Goal: Information Seeking & Learning: Learn about a topic

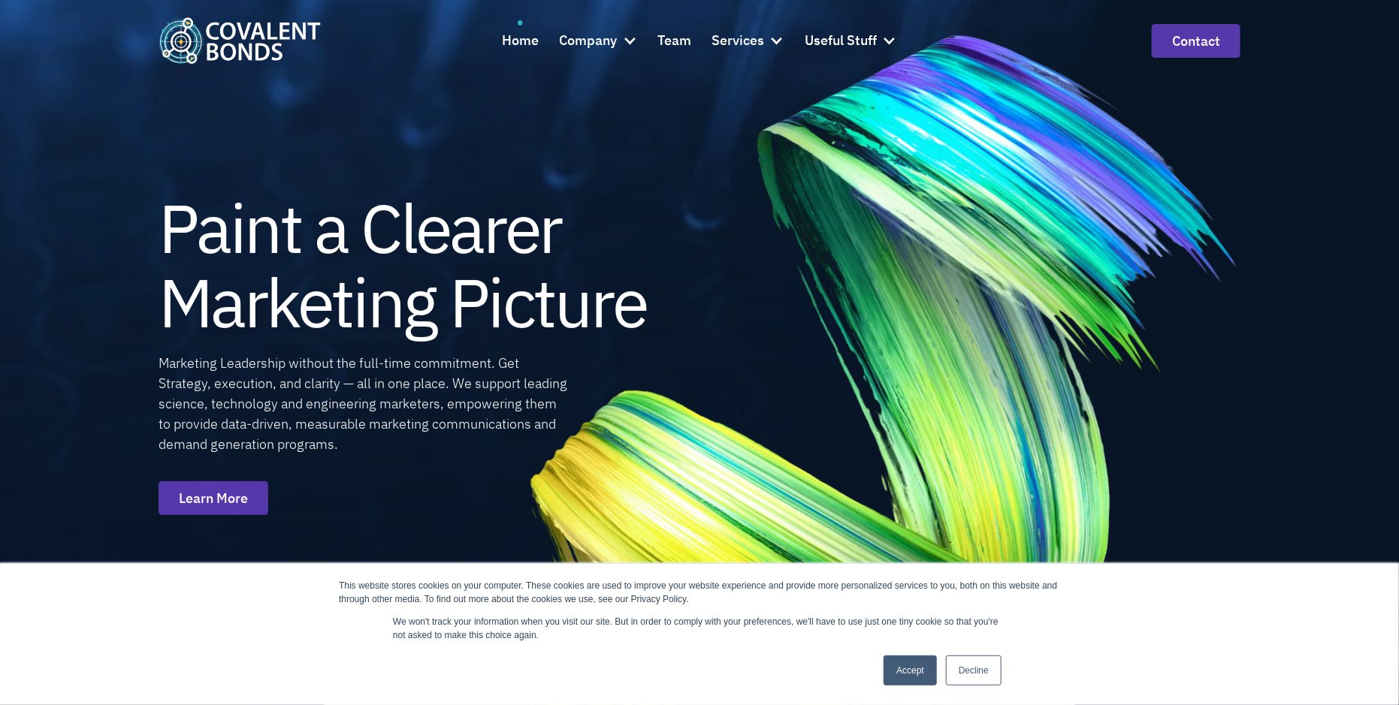
click at [907, 660] on link "Accept" at bounding box center [909, 671] width 53 height 30
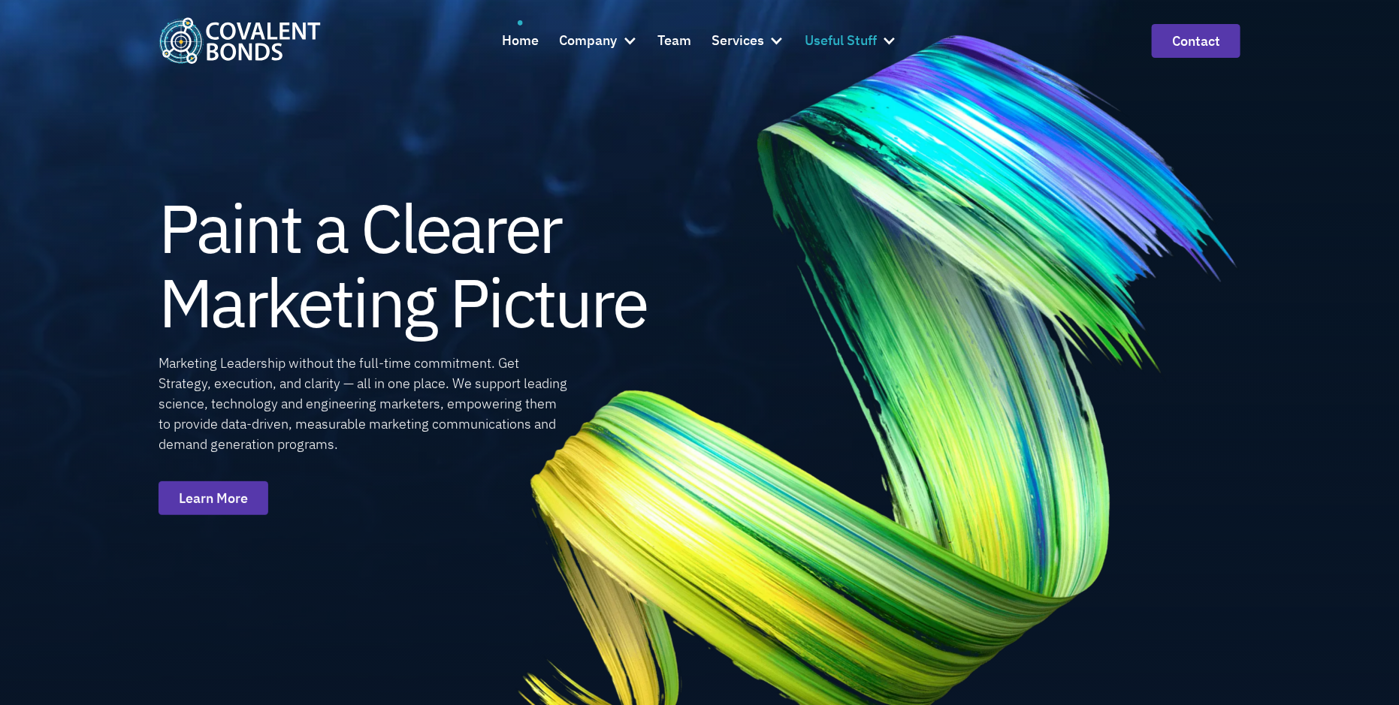
click at [858, 32] on div "Useful Stuff" at bounding box center [840, 41] width 72 height 22
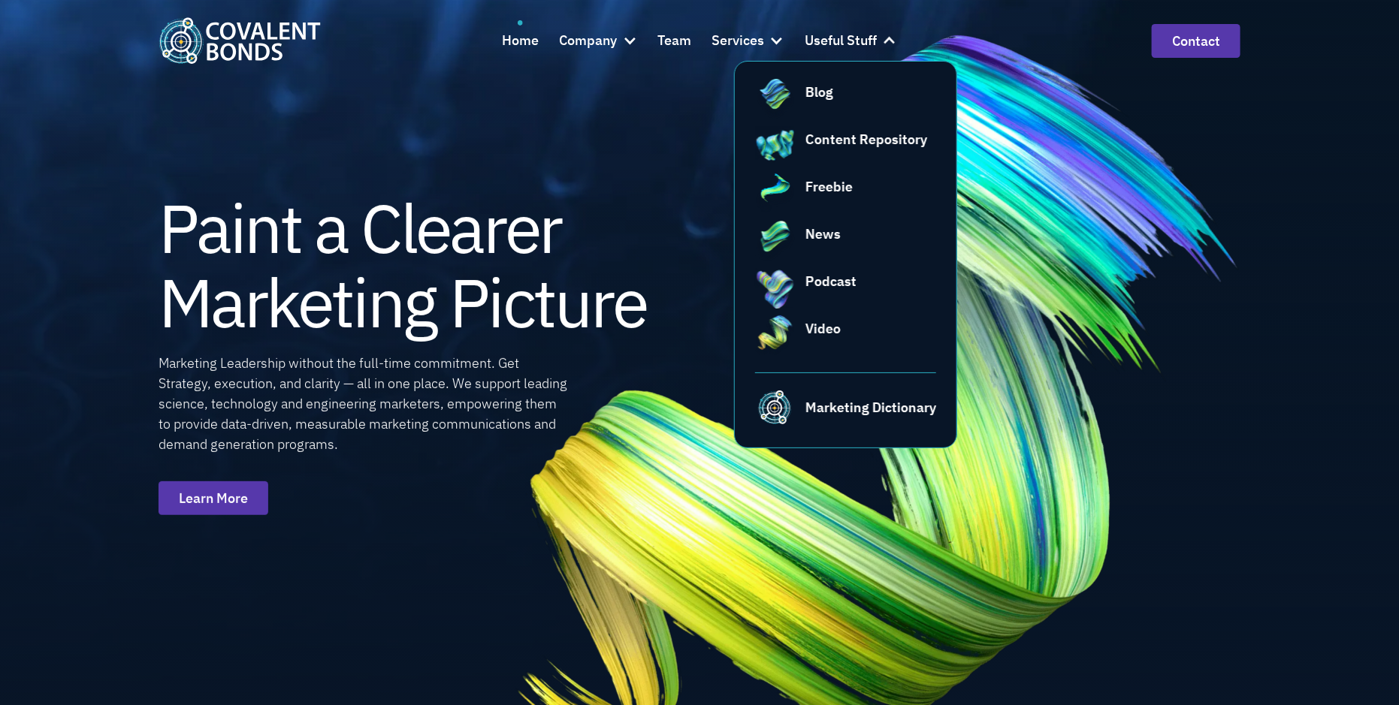
click at [860, 80] on nav "Blog Content Repository Freebie News Podcast Video Marketing Dictionary" at bounding box center [846, 255] width 224 height 388
click at [817, 87] on div "Blog" at bounding box center [819, 92] width 28 height 20
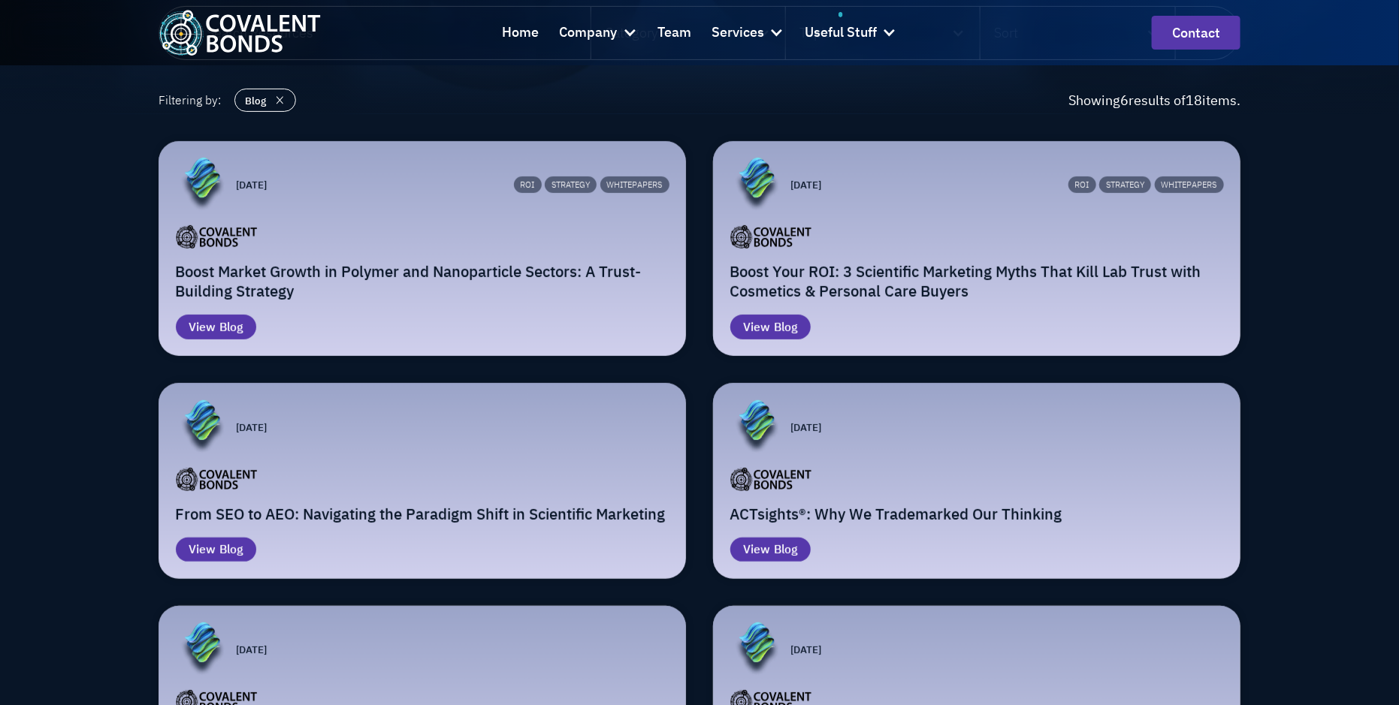
scroll to position [218, 0]
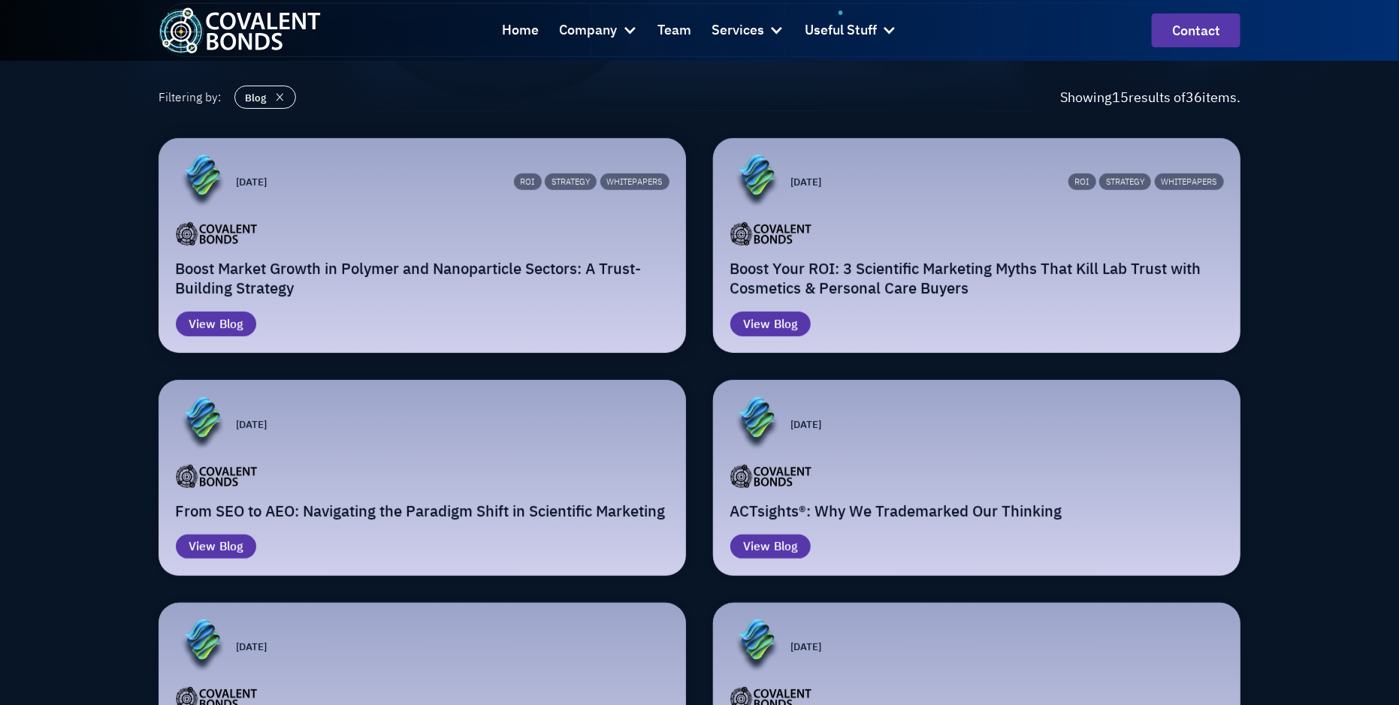
click at [529, 270] on h2 "Boost Market Growth in Polymer and Nanoparticle Sectors: A Trust-Building Strat…" at bounding box center [422, 279] width 493 height 40
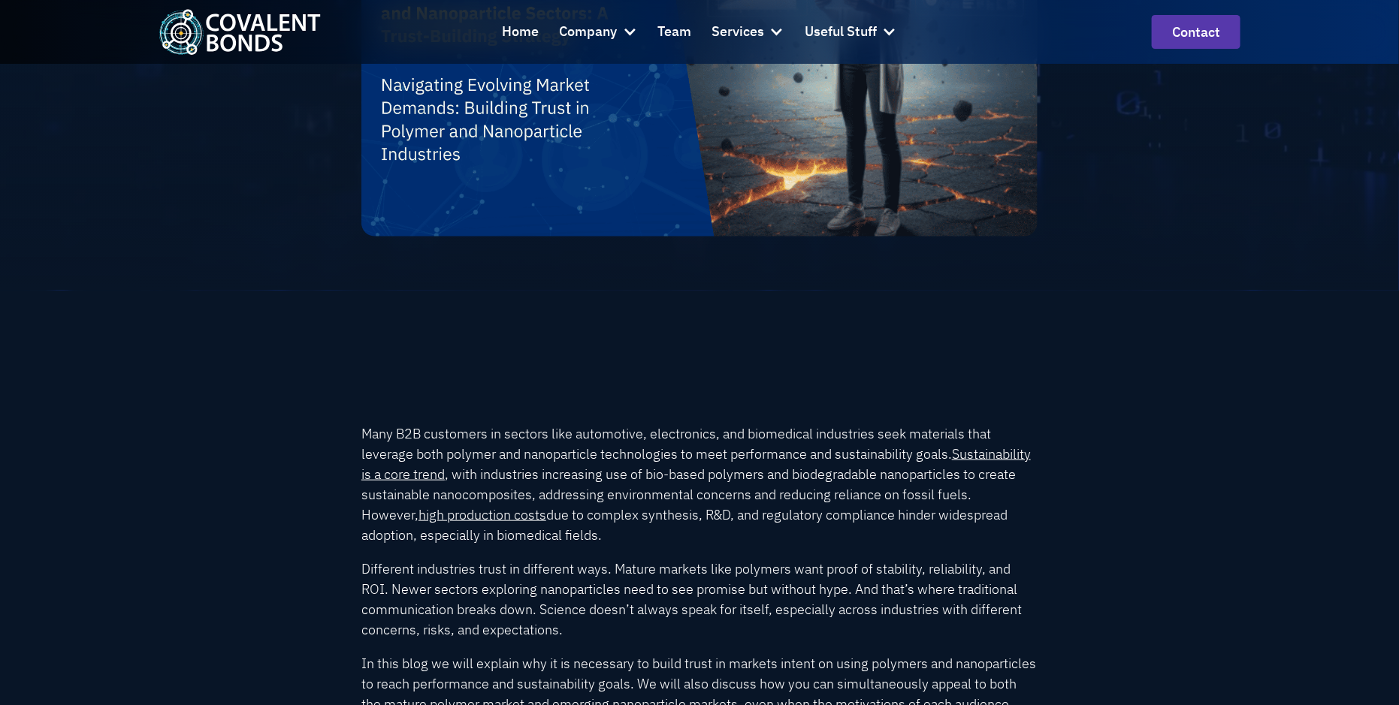
scroll to position [598, 0]
